Goal: Task Accomplishment & Management: Use online tool/utility

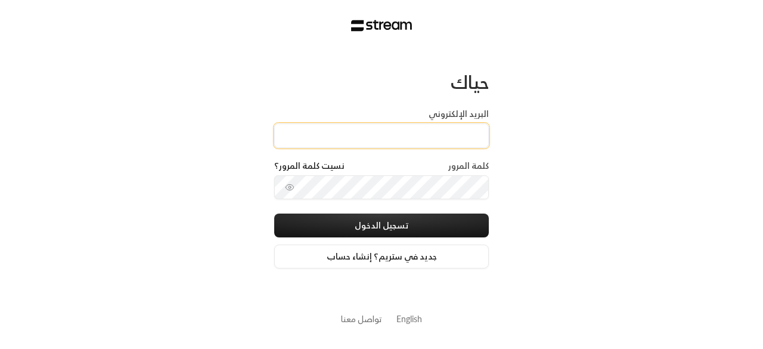
click at [332, 126] on input "البريد الإلكتروني" at bounding box center [381, 135] width 215 height 24
drag, startPoint x: 364, startPoint y: 135, endPoint x: 559, endPoint y: 138, distance: 195.6
click at [559, 138] on div "حياك البريد الإلكتروني [EMAIL_ADDRESS][DOMAIN_NAME] كلمة المرور نسيت كلمة المرو…" at bounding box center [381, 174] width 763 height 349
type input "b"
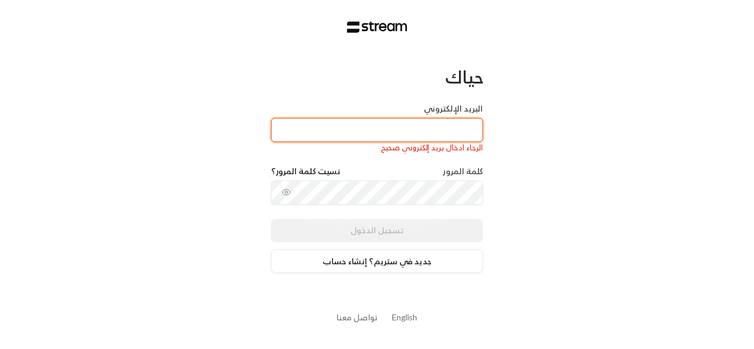
scroll to position [0, 0]
type input "[EMAIL_ADDRESS][DOMAIN_NAME]"
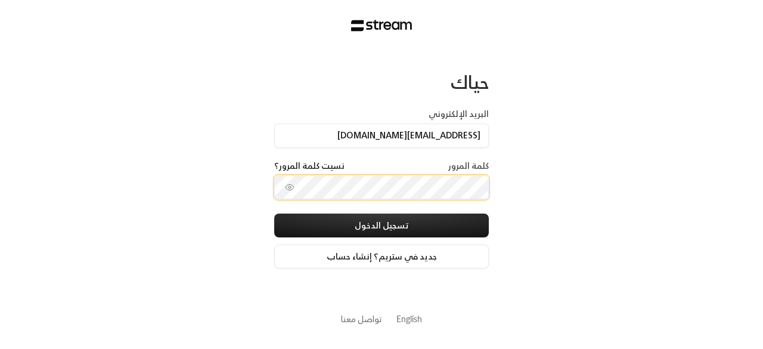
click at [274, 213] on button "تسجيل الدخول" at bounding box center [381, 225] width 215 height 24
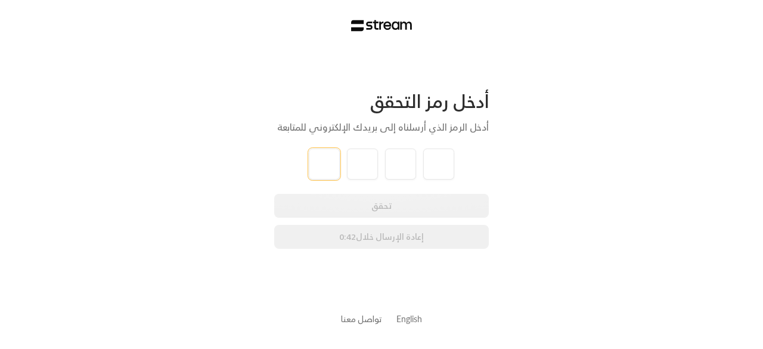
type input "4"
type input "1"
type input "9"
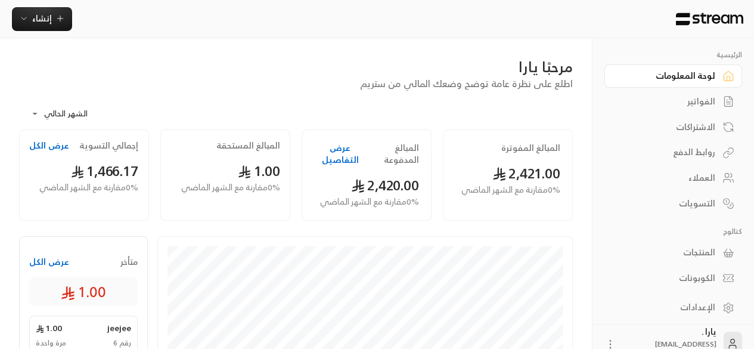
click at [692, 152] on div "روابط الدفع" at bounding box center [668, 152] width 96 height 12
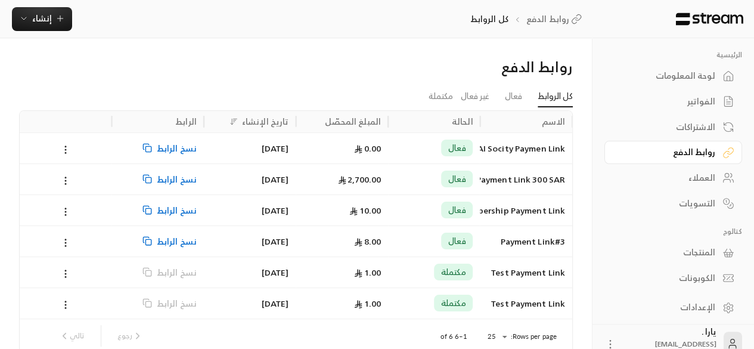
click at [724, 180] on icon at bounding box center [727, 180] width 7 height 3
